Goal: Use online tool/utility

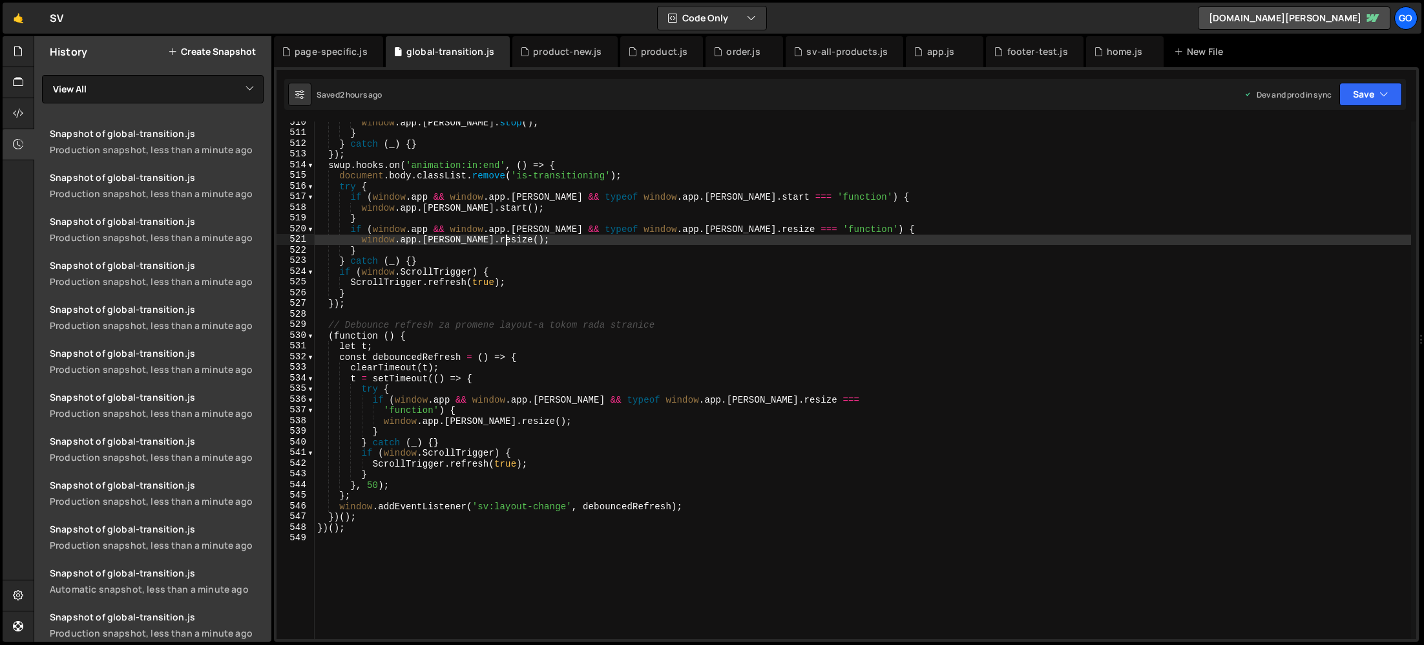
type textarea "})();"
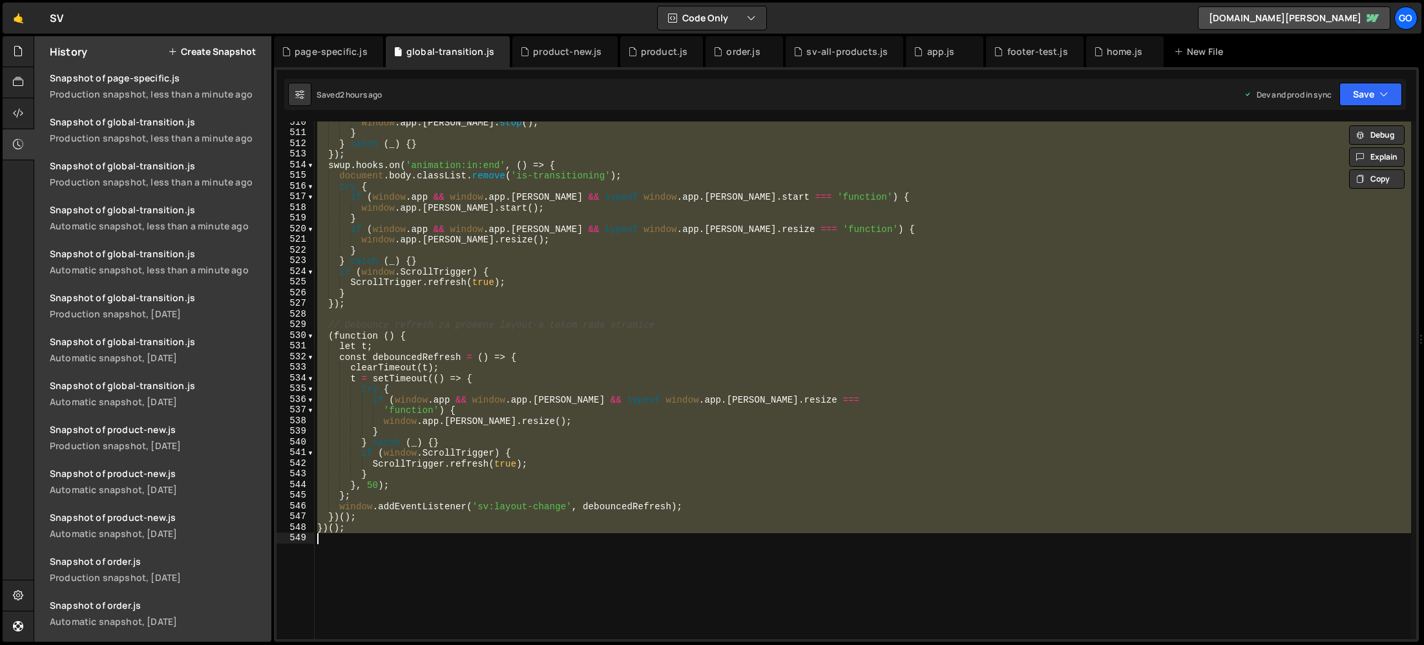
click at [537, 311] on div "window . app . [PERSON_NAME] . stop ( ) ; } } catch ( _ ) { } }) ; swup . hooks…" at bounding box center [863, 379] width 1096 height 517
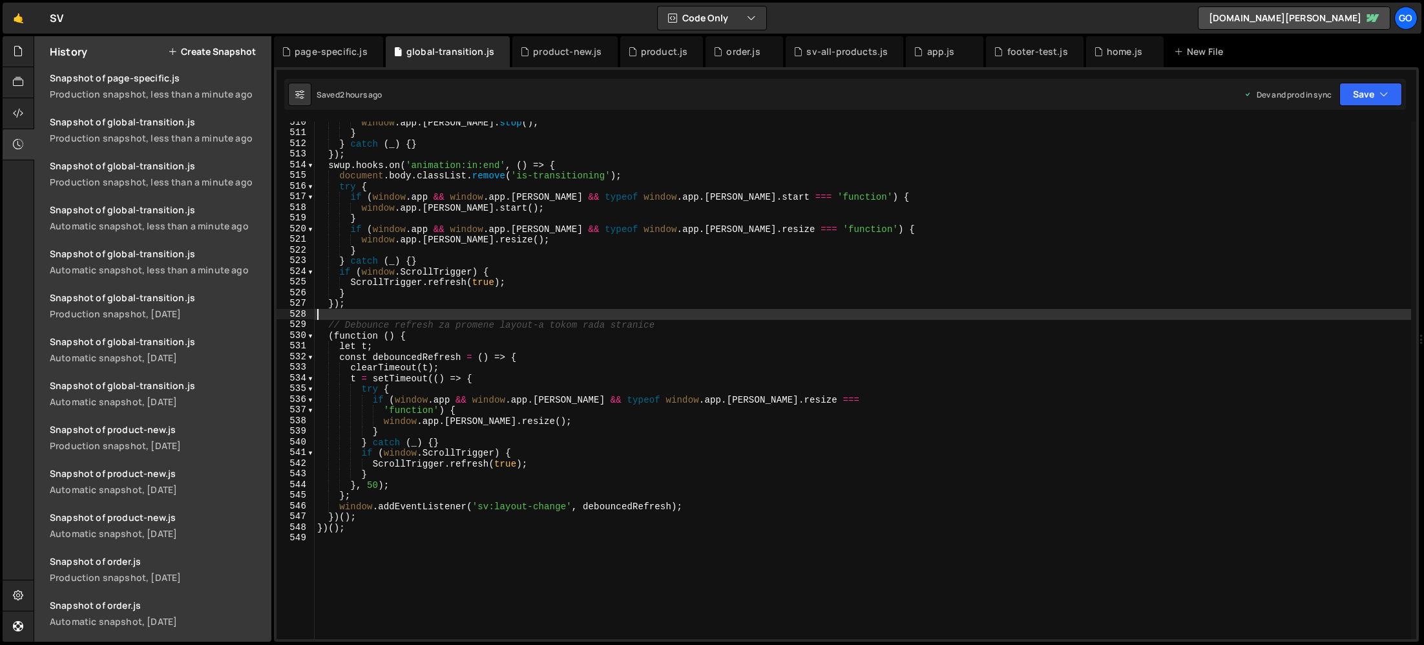
type textarea "})();"
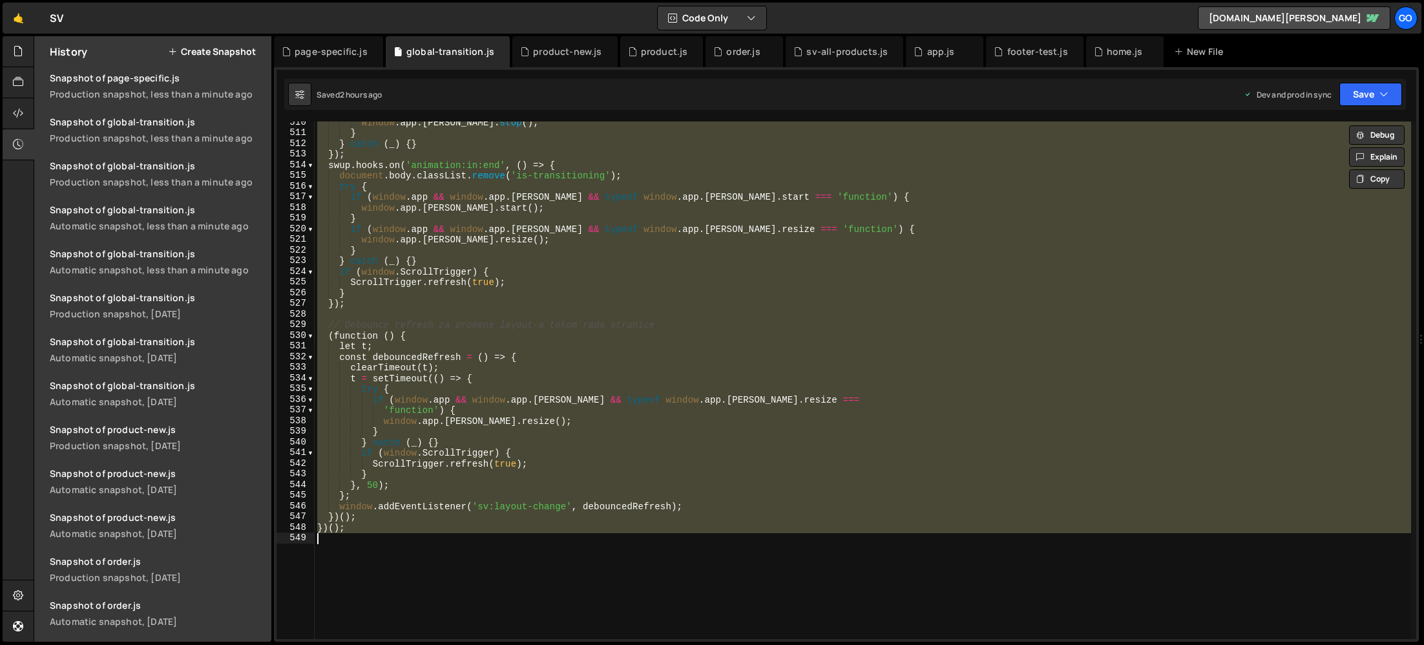
paste textarea
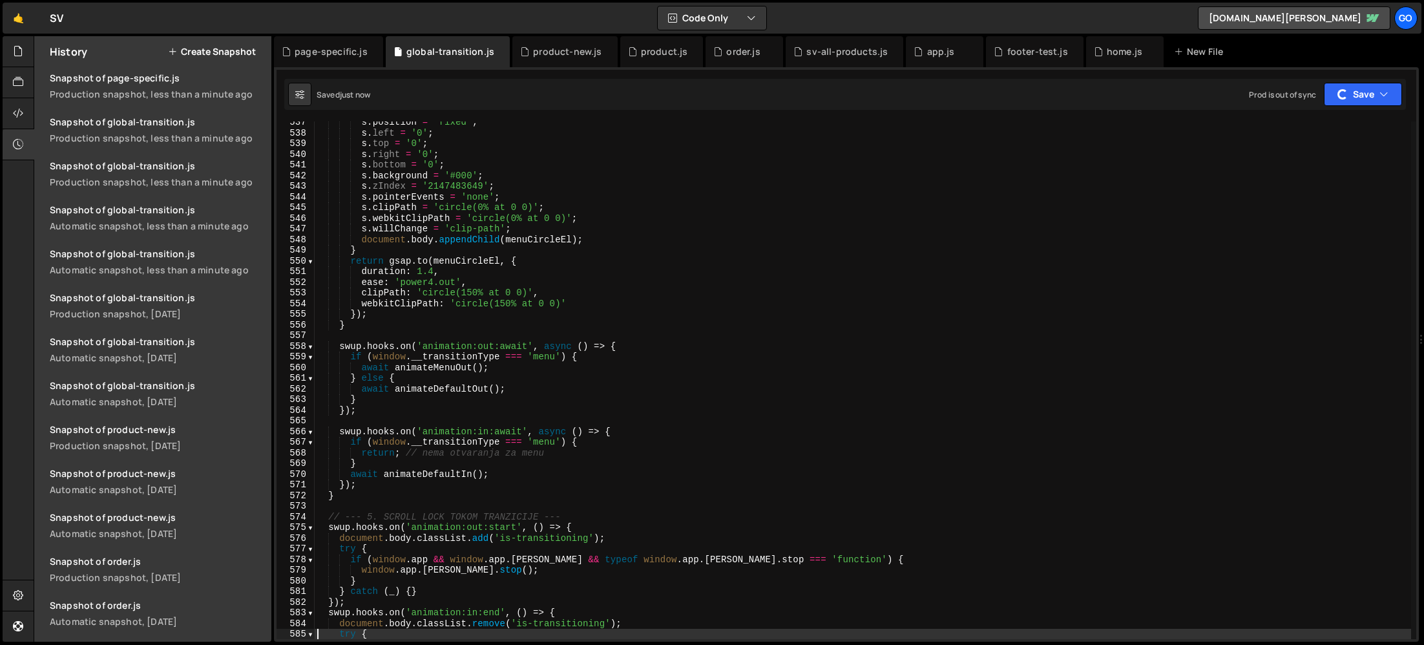
scroll to position [2428, 0]
click at [501, 183] on div "s . position = 'fixed' ; s . left = '0' ; s . top = '0' ; s . right = '0' ; s .…" at bounding box center [863, 386] width 1096 height 539
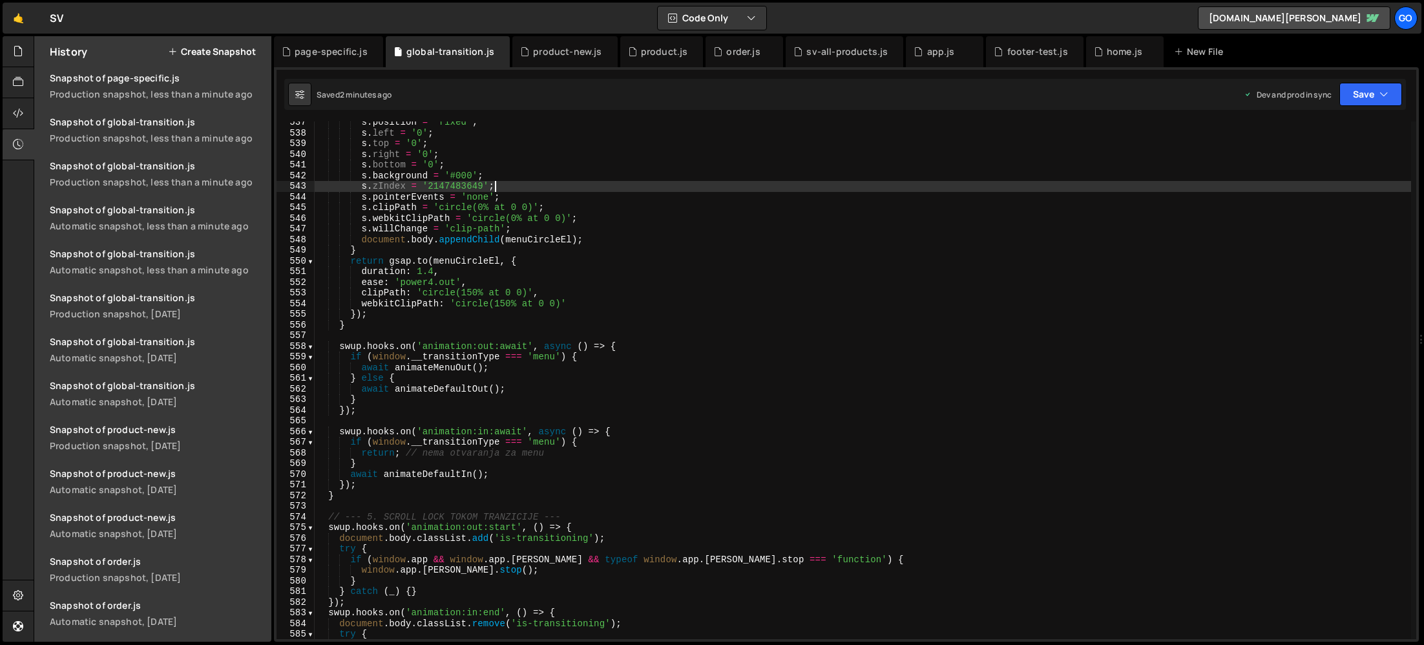
type textarea "})();"
paste textarea
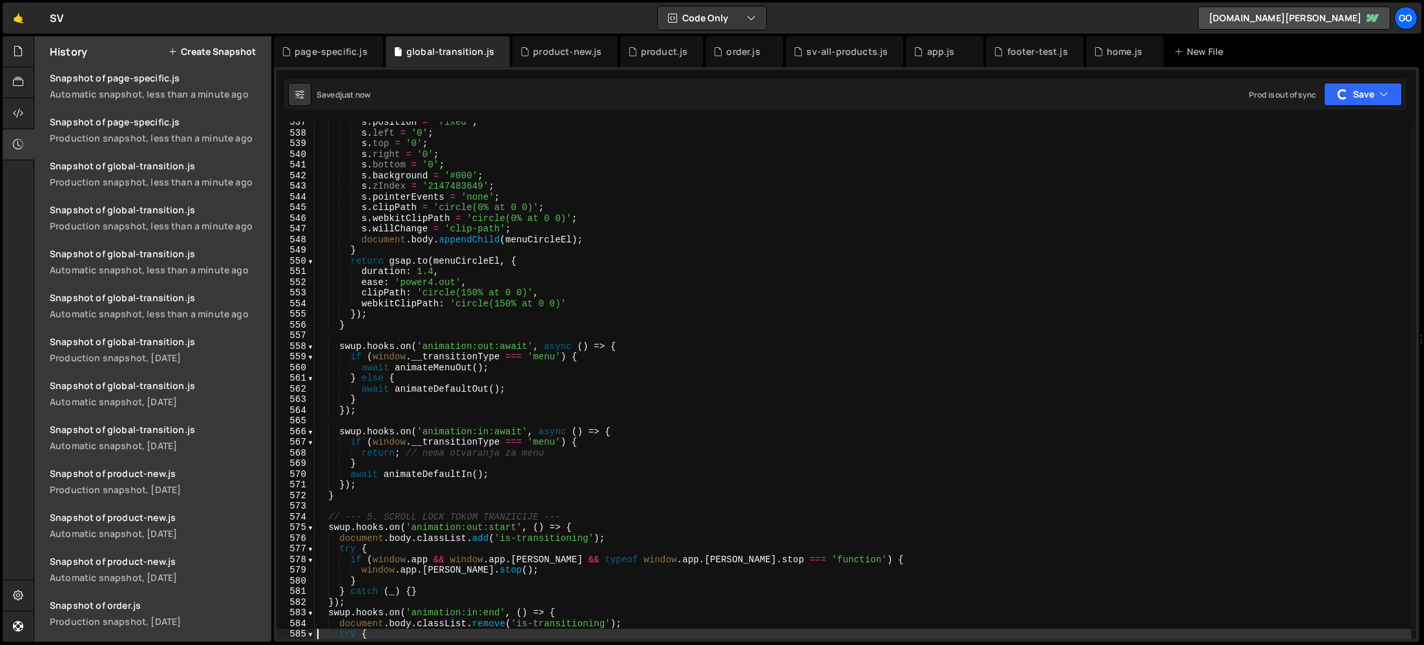
scroll to position [2472, 0]
click at [475, 254] on div "s . position = 'fixed' ; s . left = '0' ; s . top = '0' ; s . right = '0' ; s .…" at bounding box center [863, 386] width 1096 height 539
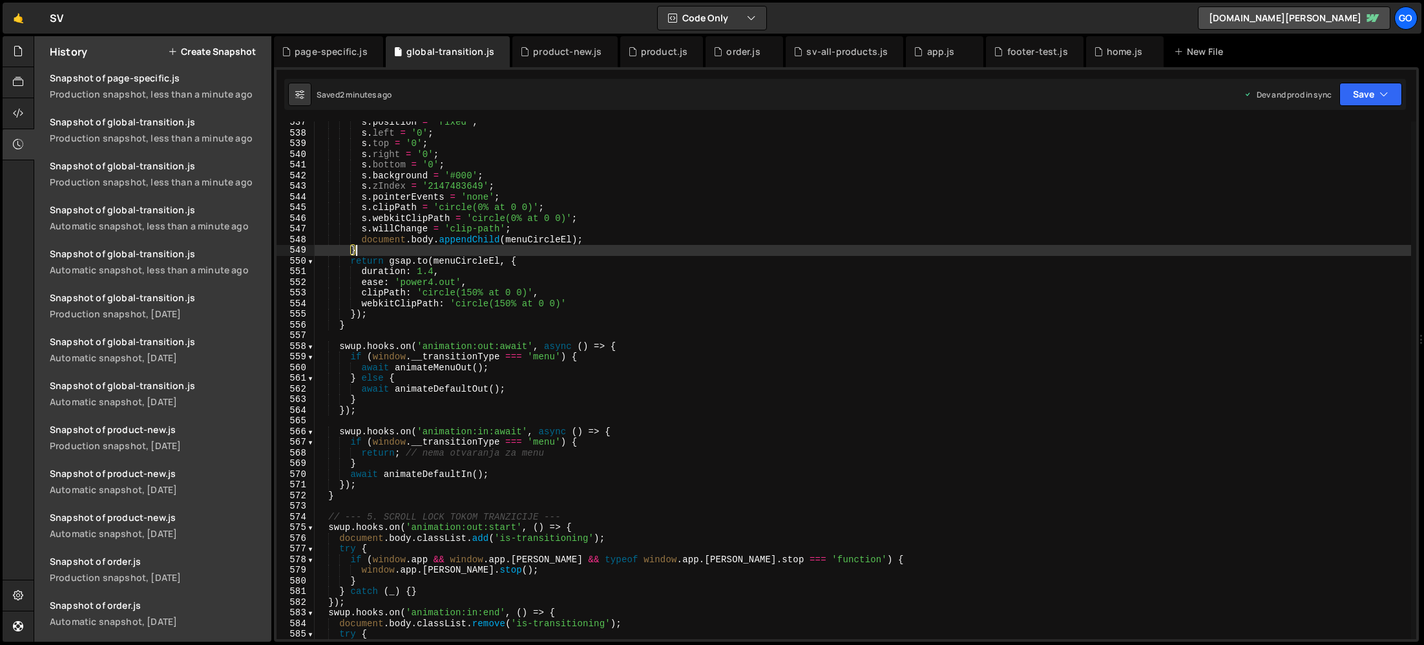
type textarea "})();"
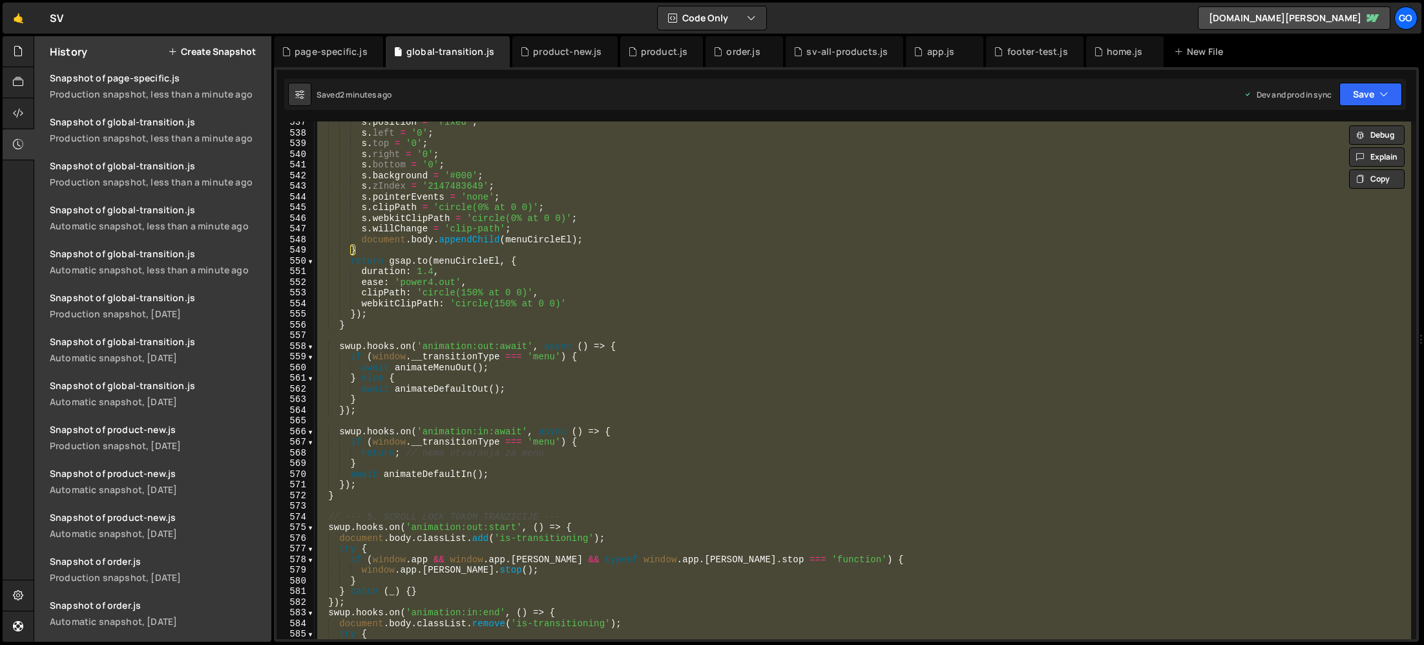
paste textarea
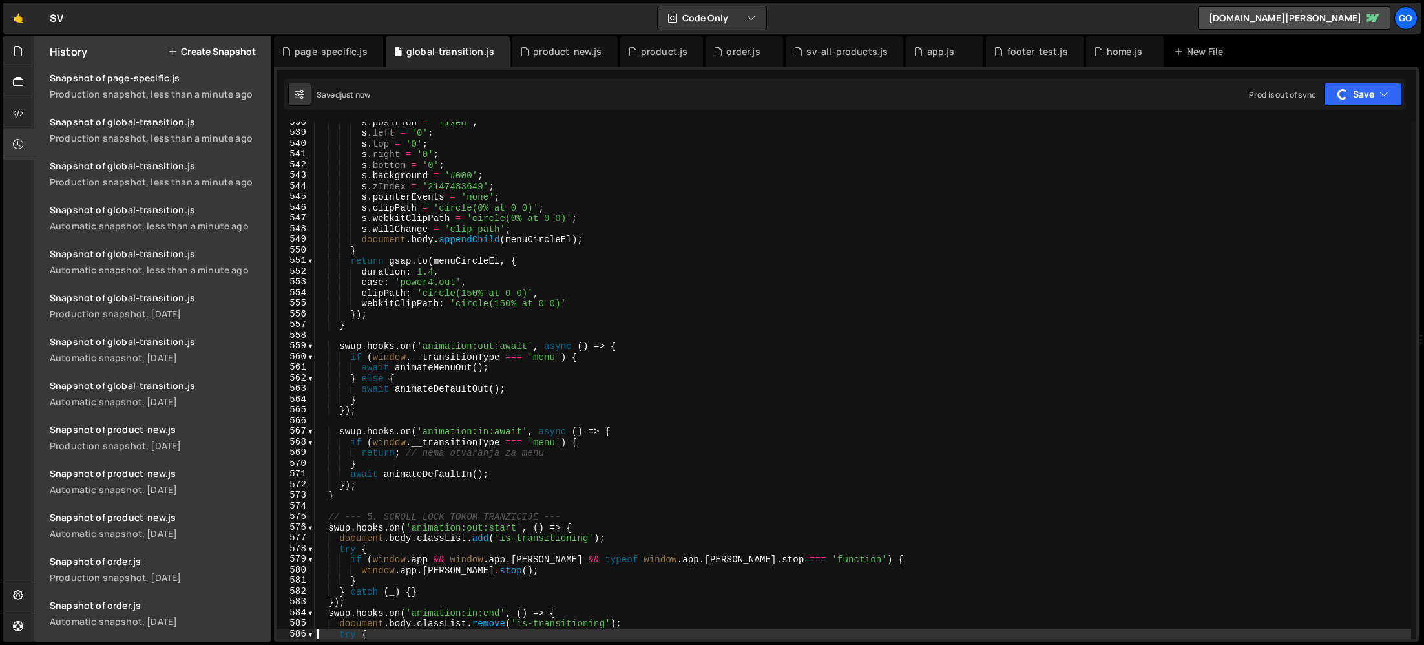
scroll to position [2516, 0]
click at [409, 242] on div "s . position = 'fixed' ; s . left = '0' ; s . top = '0' ; s . right = '0' ; s .…" at bounding box center [863, 386] width 1096 height 539
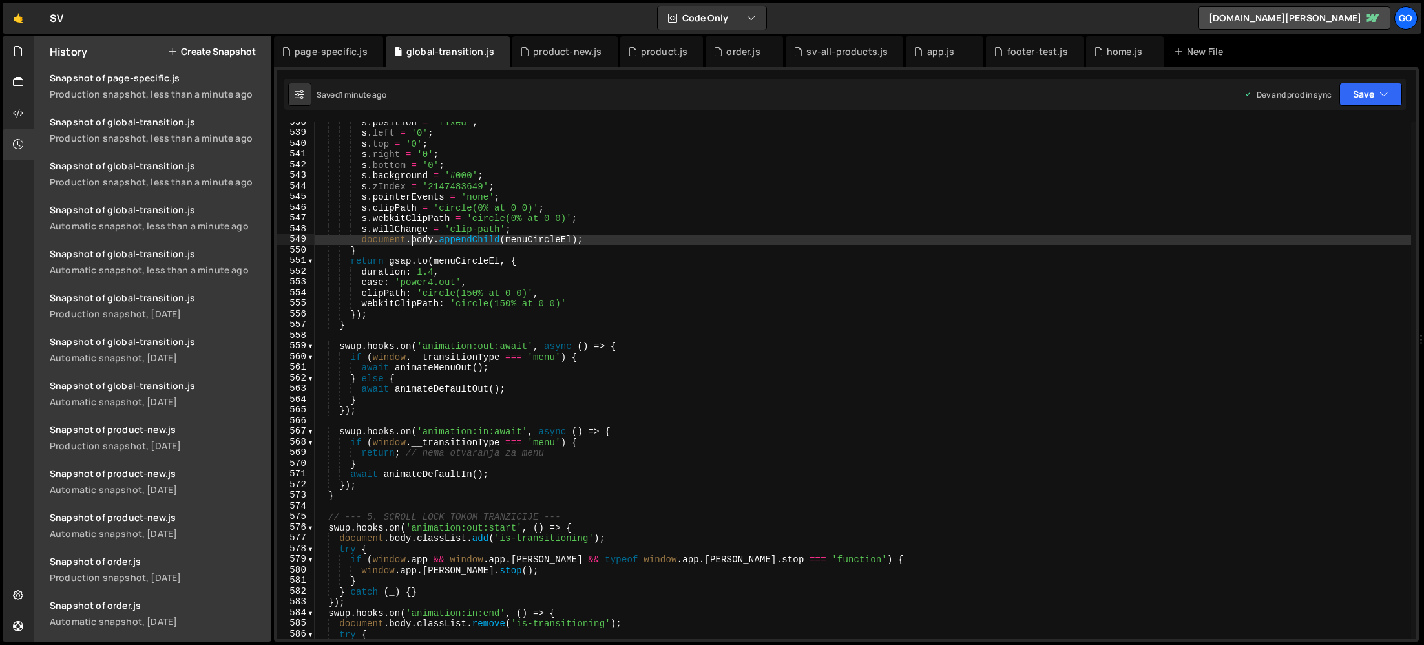
type textarea "})();"
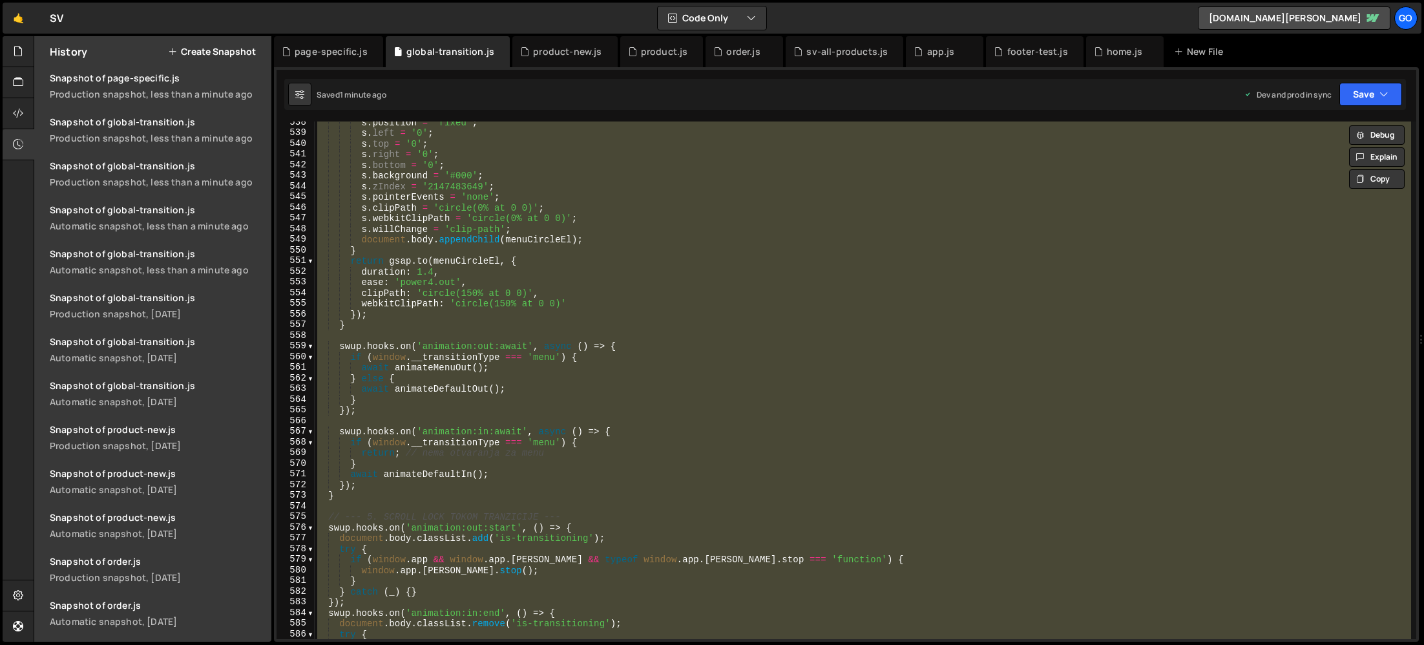
paste textarea
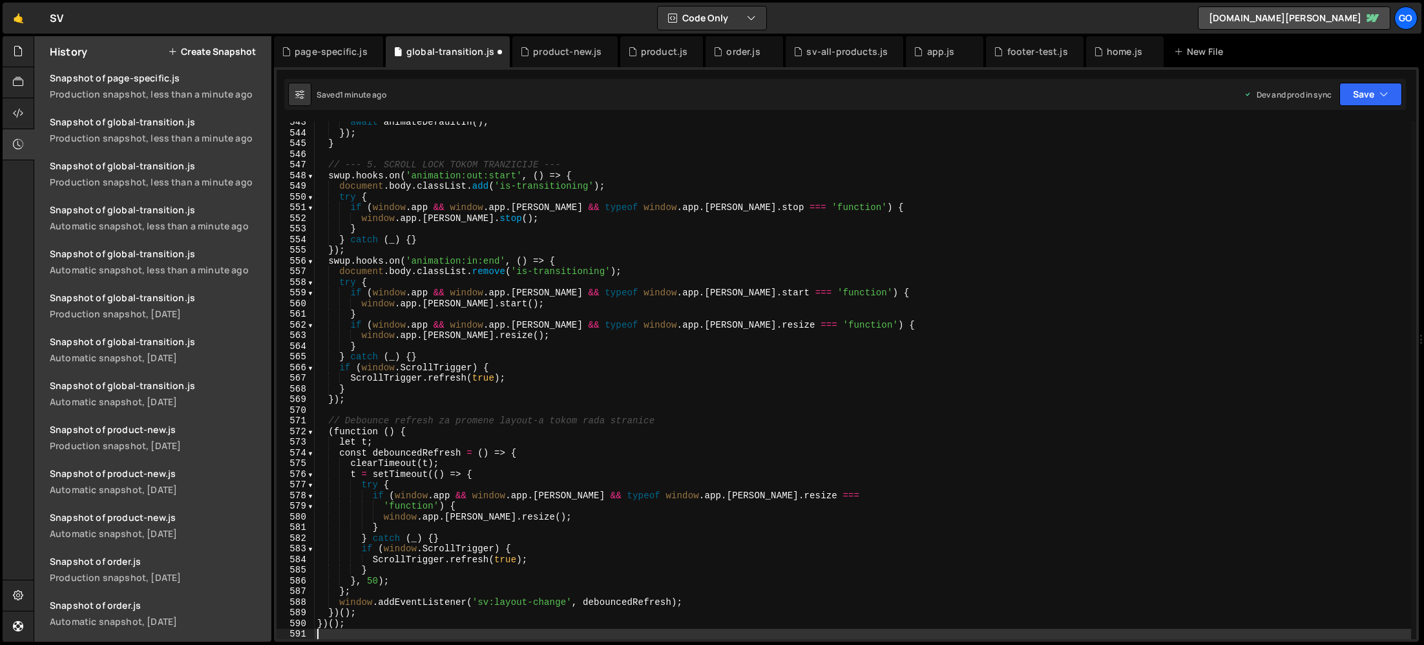
type textarea "try {"
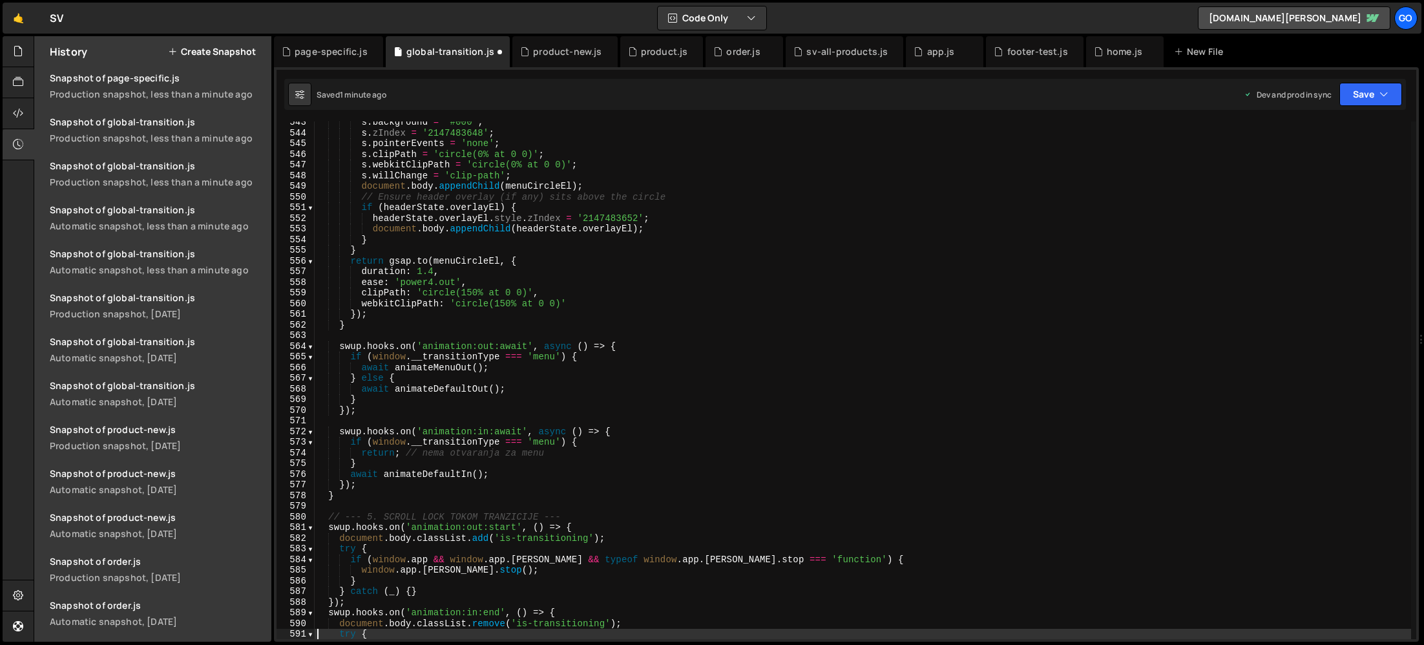
scroll to position [5782, 0]
